Goal: Information Seeking & Learning: Learn about a topic

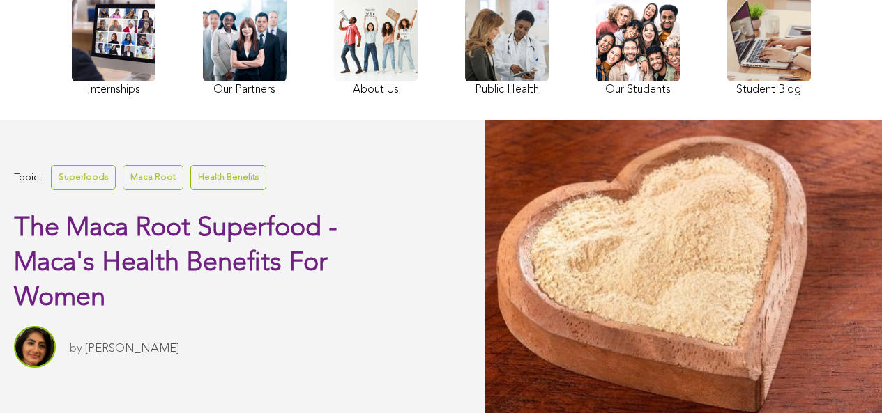
scroll to position [176, 0]
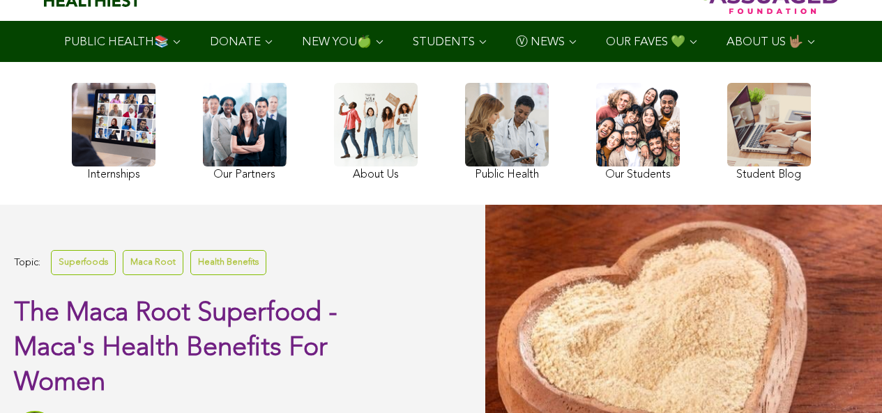
click at [465, 170] on link at bounding box center [507, 134] width 84 height 102
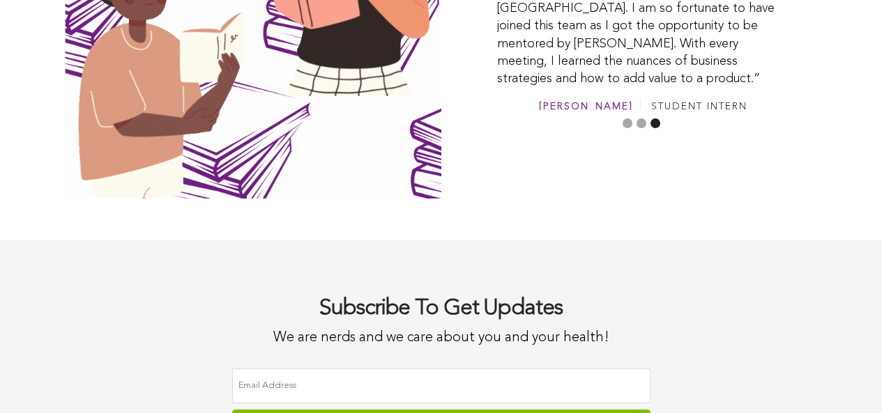
scroll to position [3877, 0]
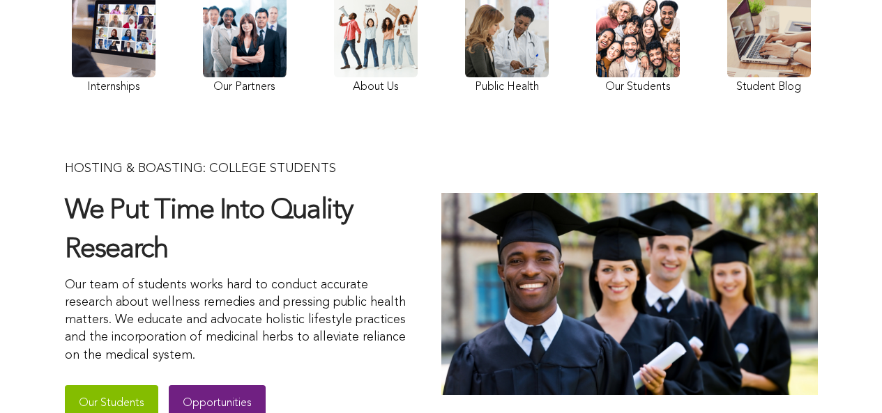
scroll to position [138, 0]
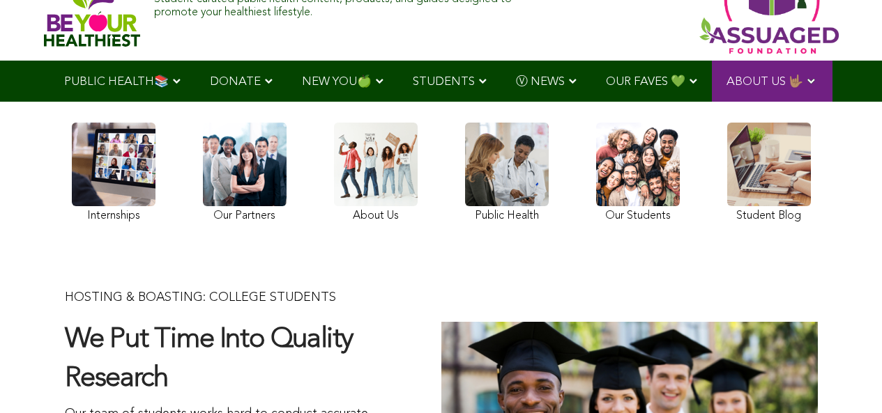
click at [334, 227] on link at bounding box center [376, 175] width 84 height 104
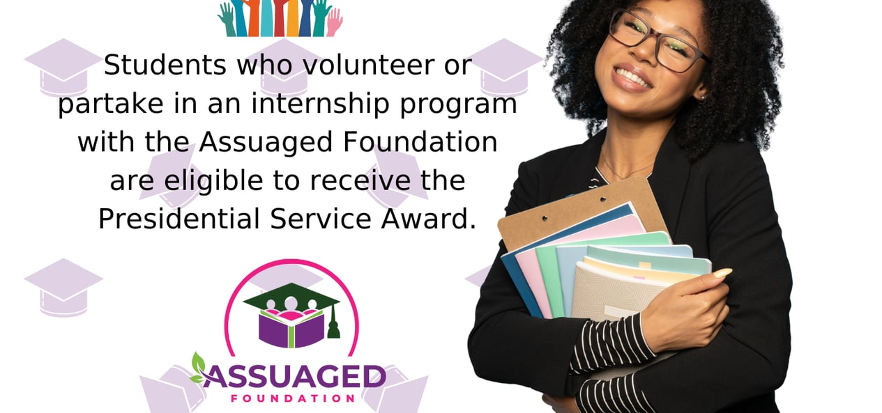
scroll to position [1675, 0]
